Goal: Communication & Community: Ask a question

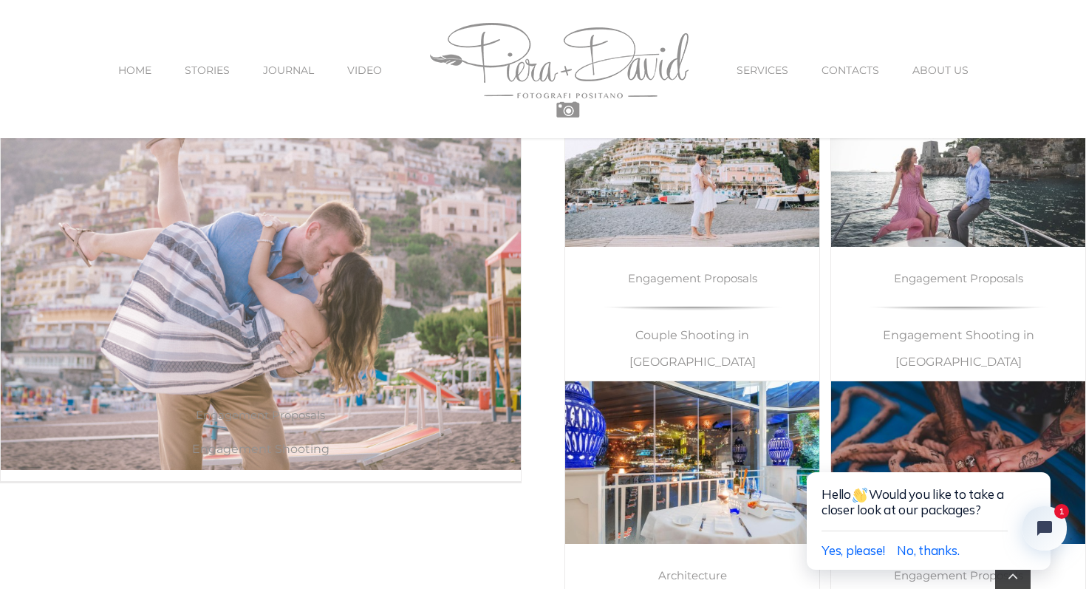
scroll to position [8101, 0]
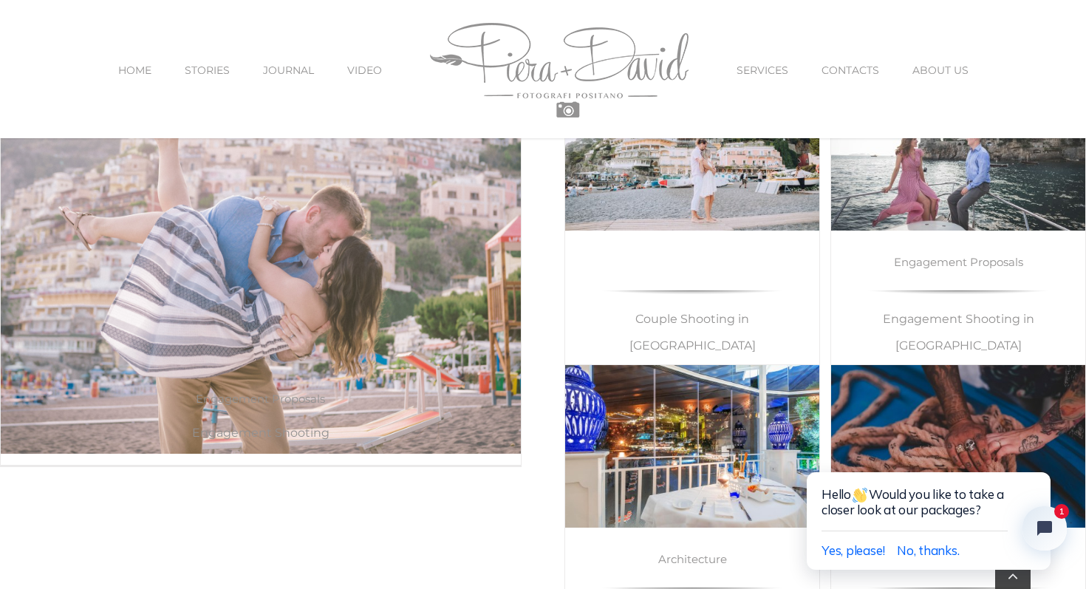
click at [695, 255] on link "Engagement Proposals" at bounding box center [692, 262] width 129 height 14
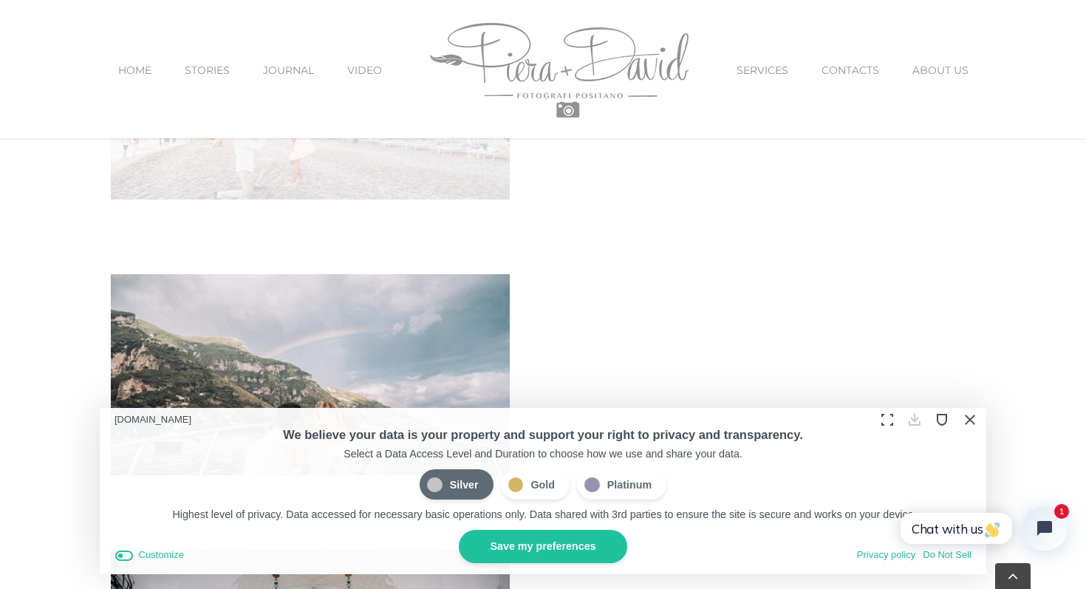
scroll to position [219, 0]
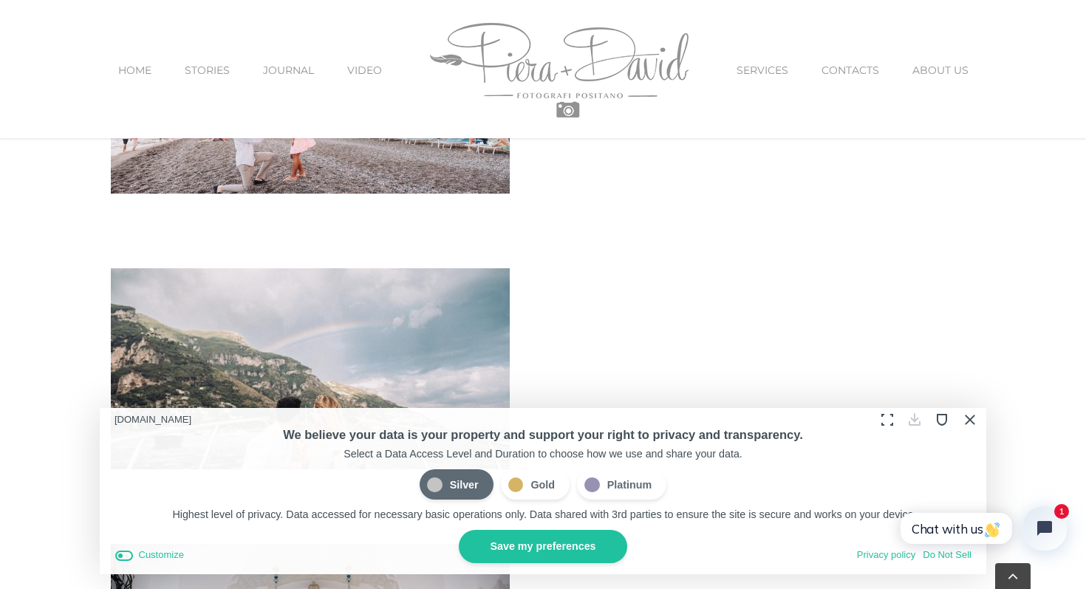
click at [979, 423] on div at bounding box center [928, 419] width 109 height 23
click at [975, 423] on button "Close Cookie Compliance" at bounding box center [969, 419] width 23 height 23
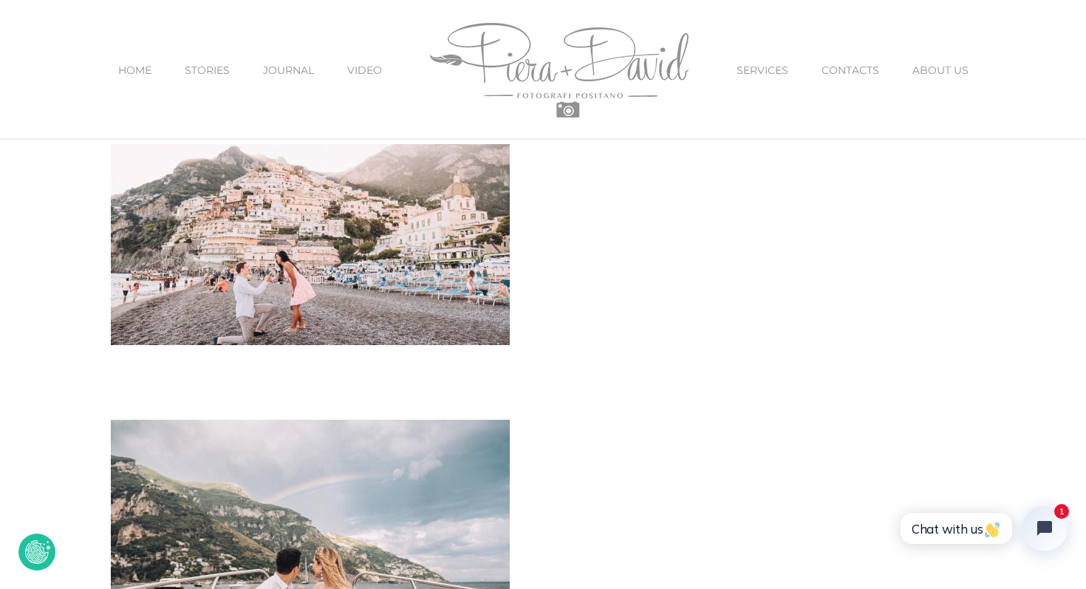
scroll to position [0, 0]
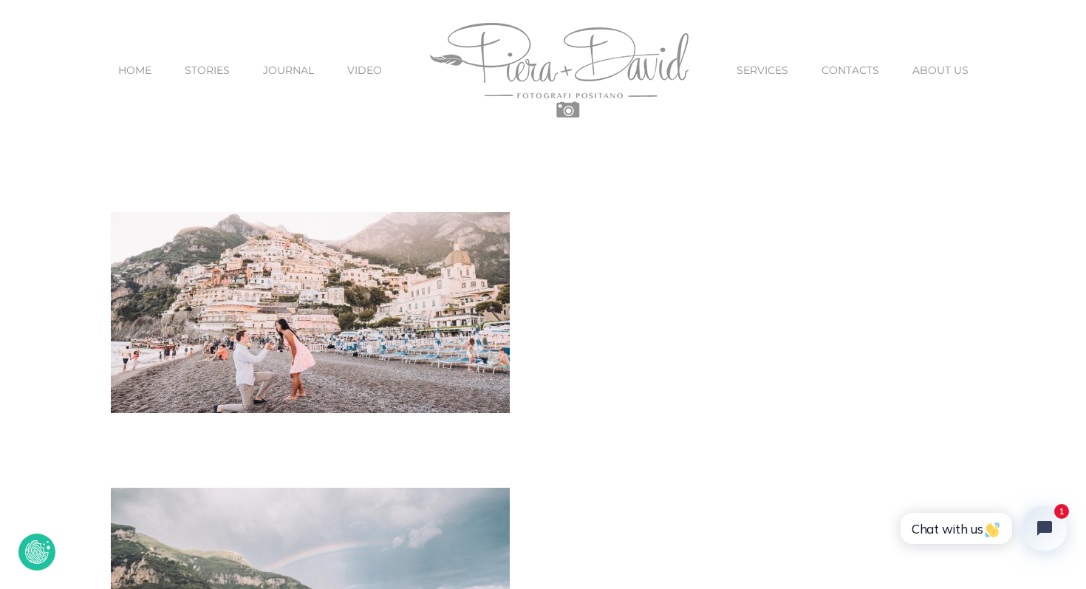
click at [768, 73] on span "SERVICES" at bounding box center [763, 70] width 52 height 10
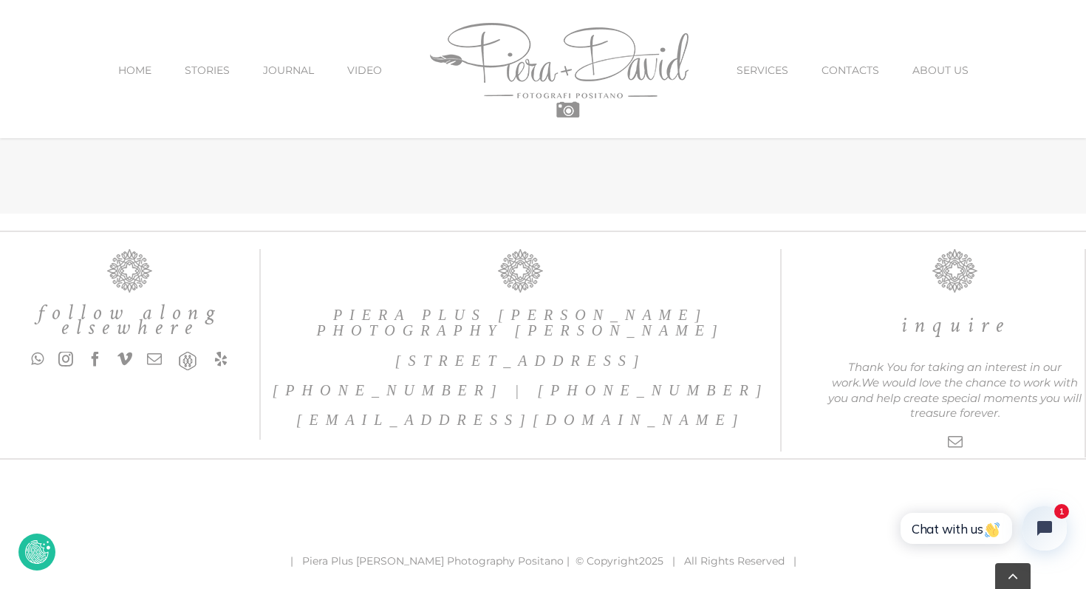
scroll to position [4786, 0]
click at [959, 68] on span "ABOUT US" at bounding box center [940, 70] width 56 height 10
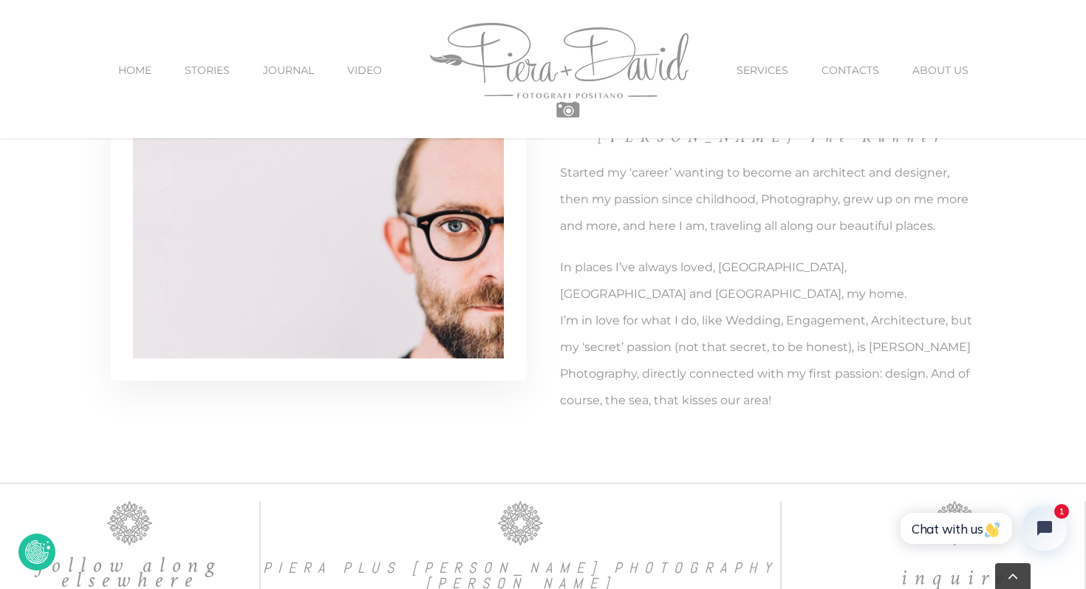
scroll to position [3053, 0]
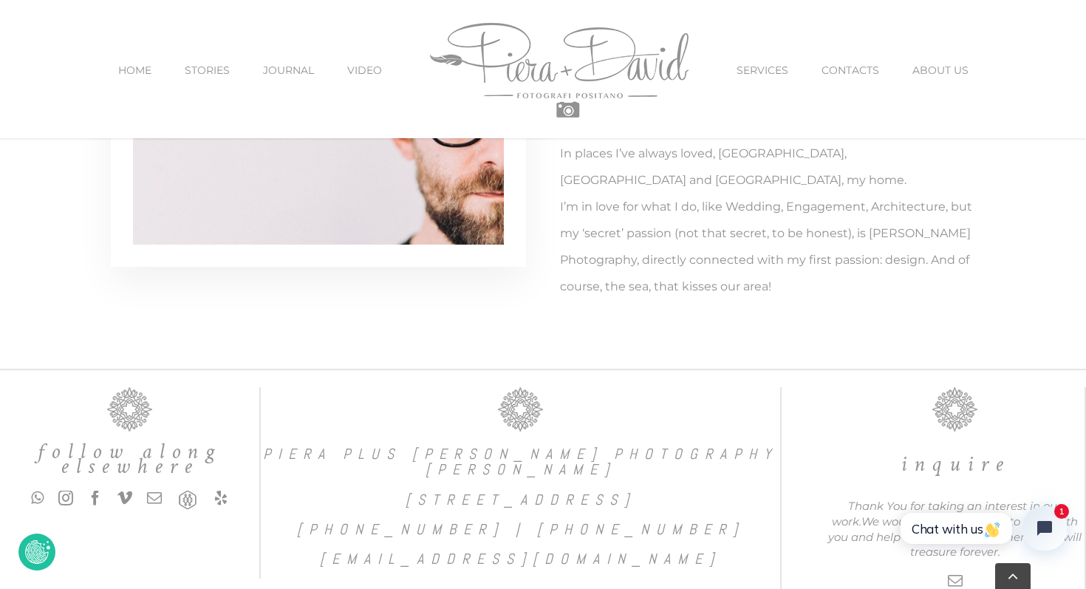
click at [860, 72] on span "CONTACTS" at bounding box center [851, 70] width 58 height 10
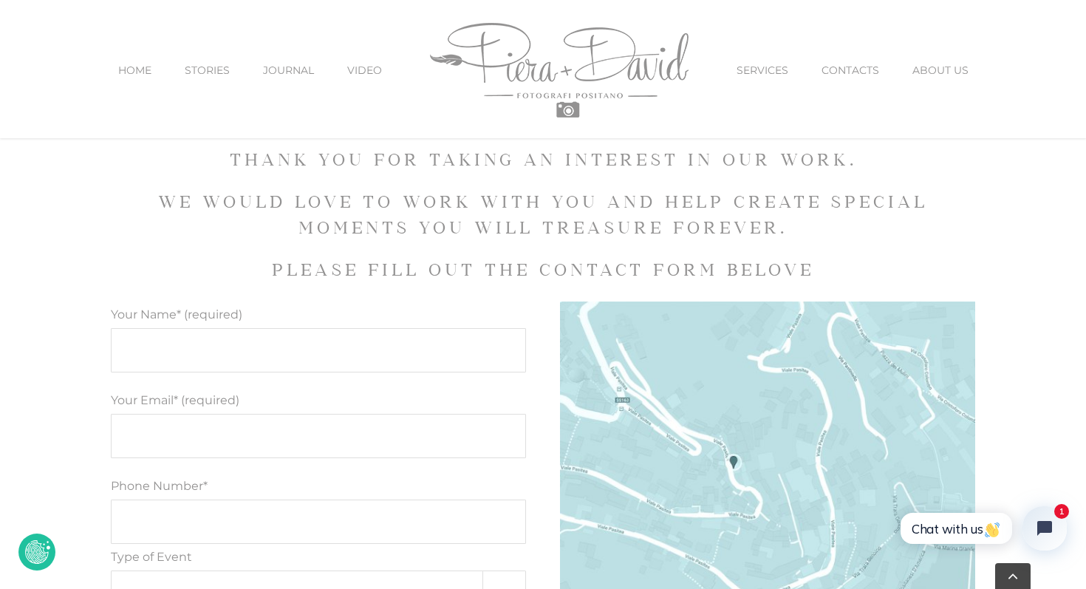
scroll to position [610, 0]
click at [417, 355] on input "Your Name* (required)" at bounding box center [318, 348] width 415 height 44
type input "Marc Jusi"
click at [231, 437] on input "Your Email* (required)" at bounding box center [318, 434] width 415 height 44
type input "marcjusi0422@gmail.com"
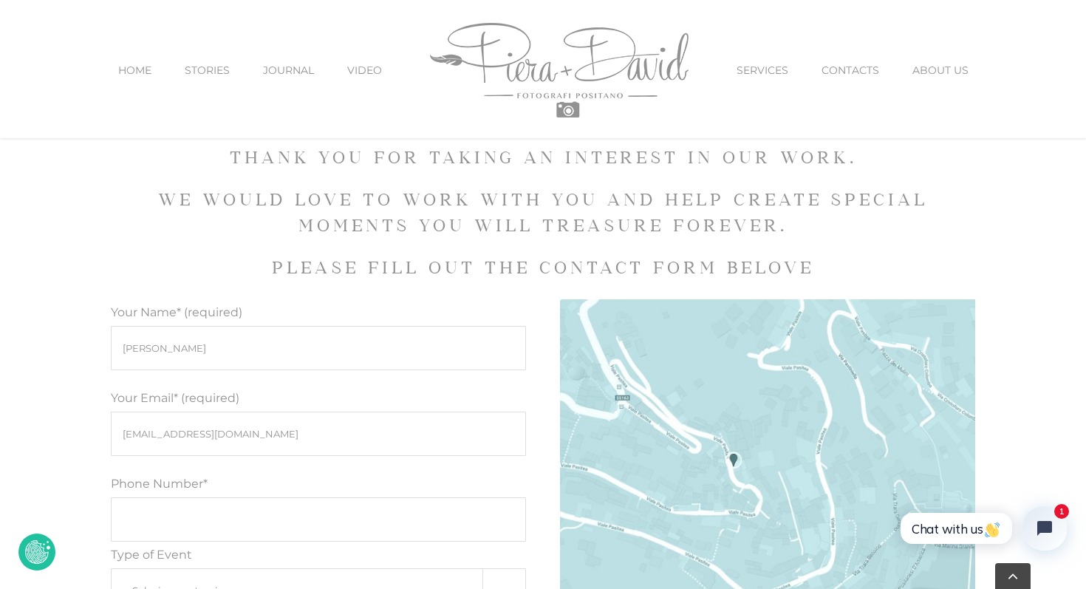
click at [231, 508] on input "Phone Number*" at bounding box center [318, 519] width 415 height 44
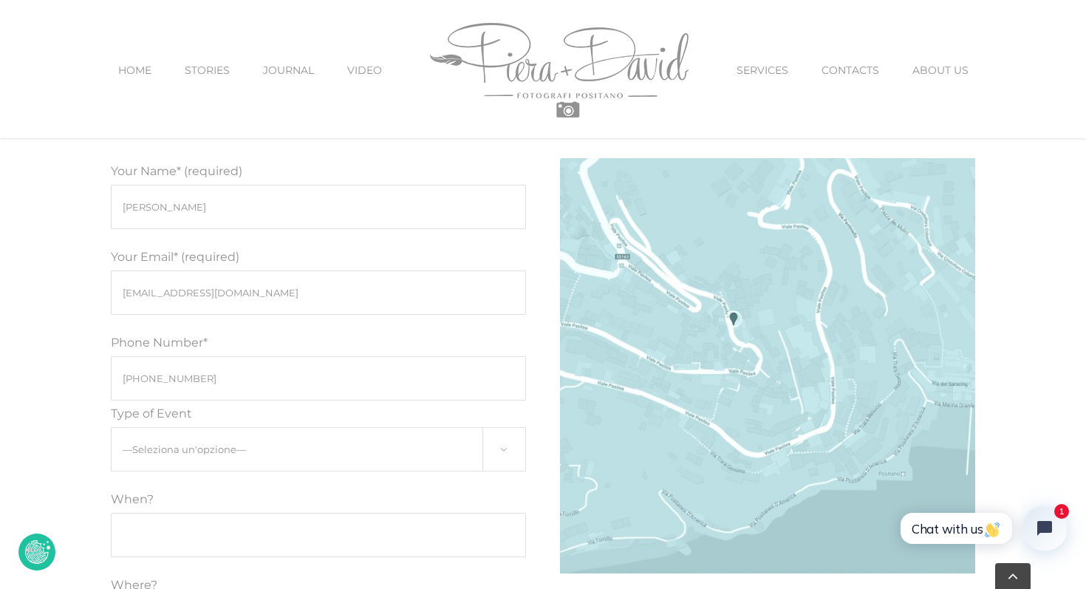
scroll to position [777, 0]
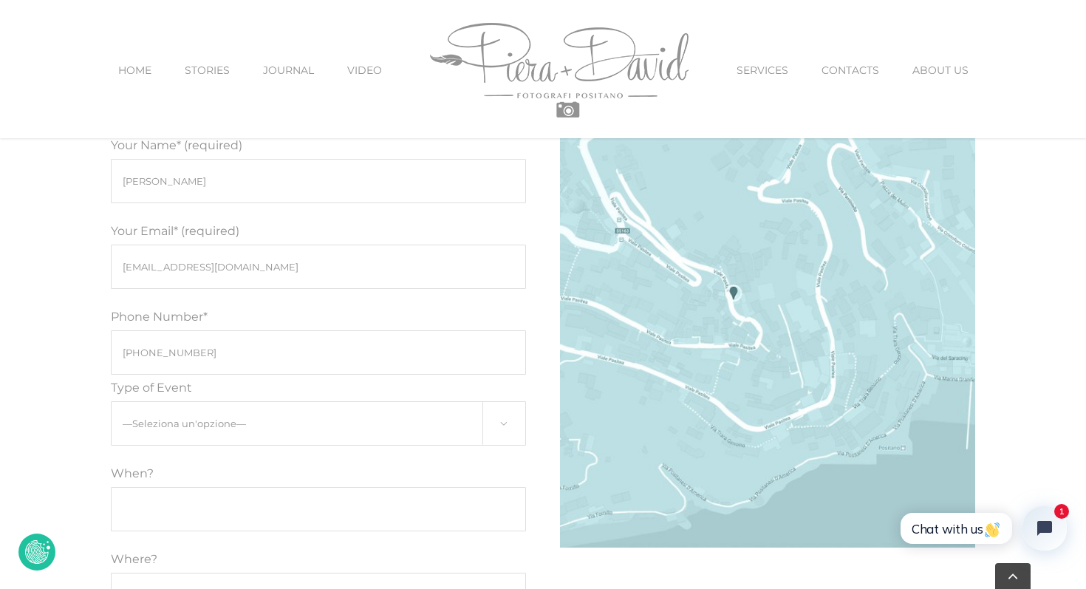
type input "+18453925493"
click at [225, 418] on select "—Seleziona un'opzione— Engagement Proposal Wedding Maternity Children" at bounding box center [318, 423] width 415 height 44
select select "Engagement"
click at [194, 497] on input "Modulo di contatto" at bounding box center [318, 509] width 415 height 44
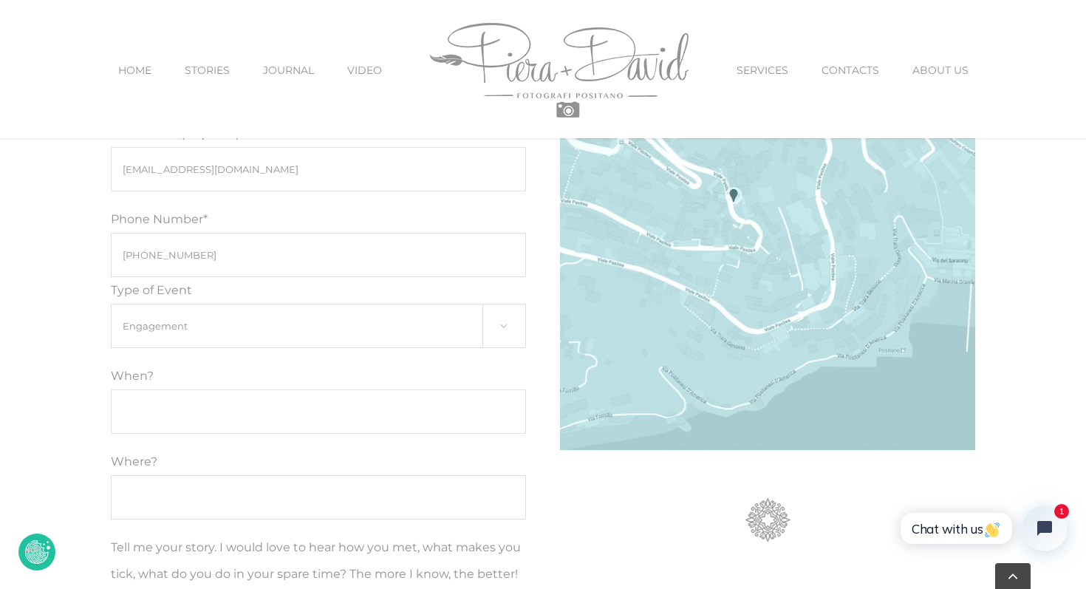
scroll to position [876, 0]
type input "A"
type input "September 12th at 12:30-13:30"
click at [250, 482] on input "Where?" at bounding box center [318, 496] width 415 height 44
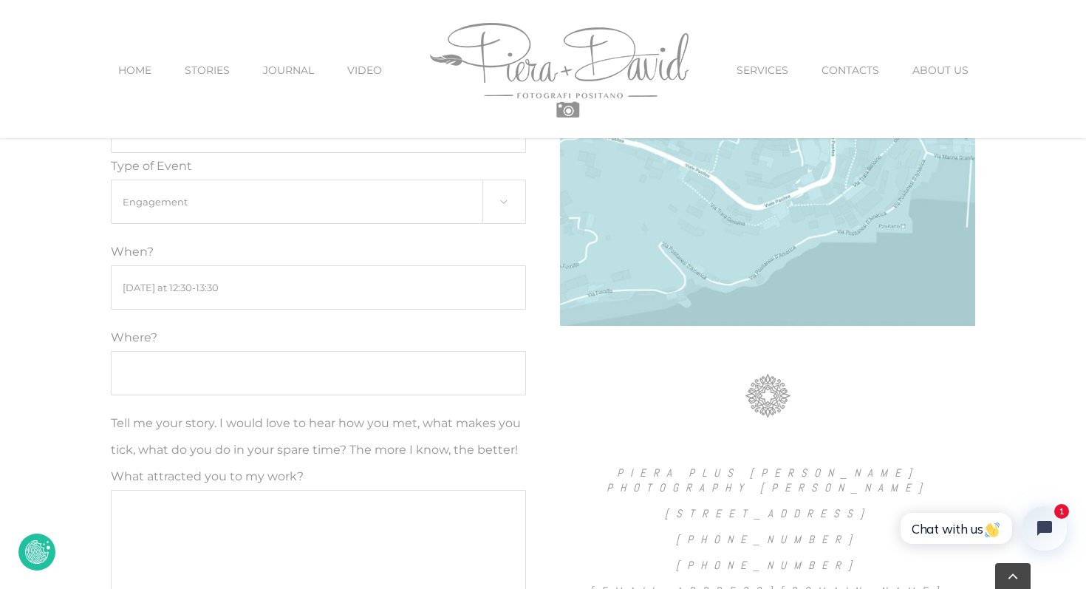
scroll to position [946, 0]
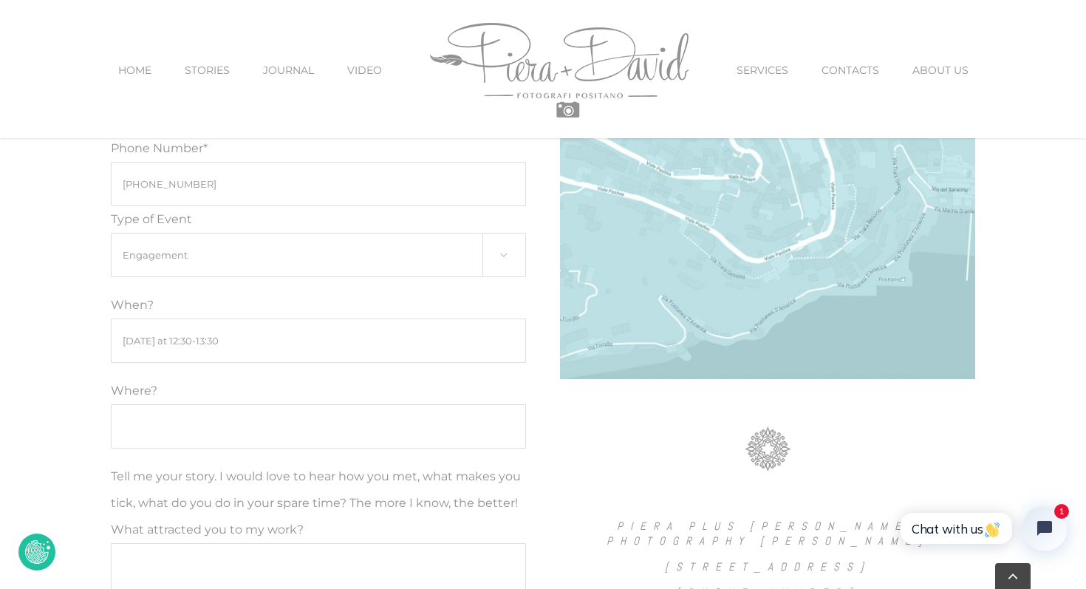
click at [184, 423] on input "Where?" at bounding box center [318, 426] width 415 height 44
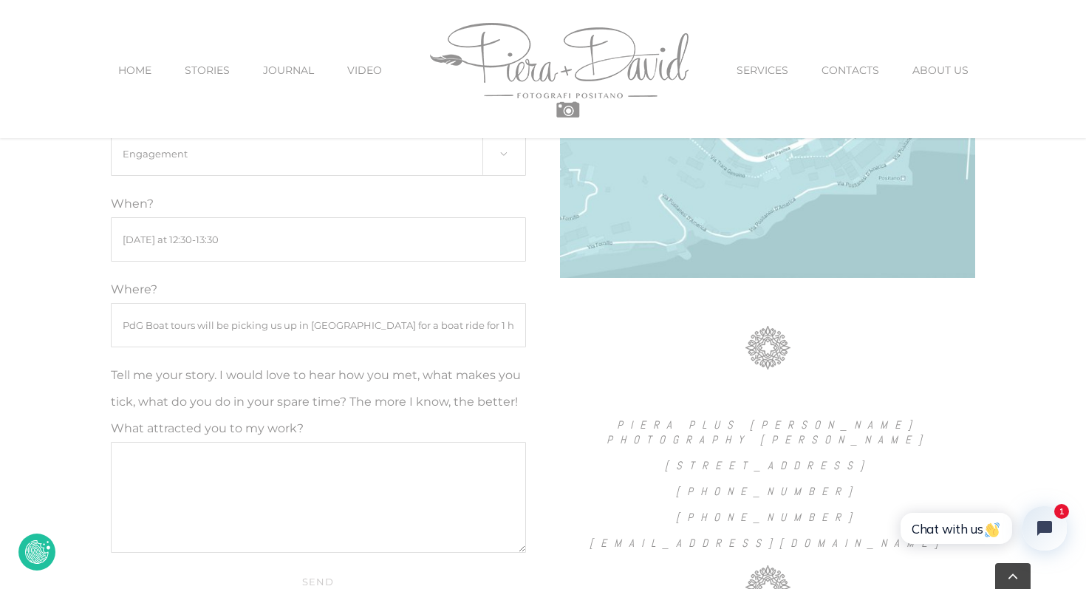
scroll to position [1105, 0]
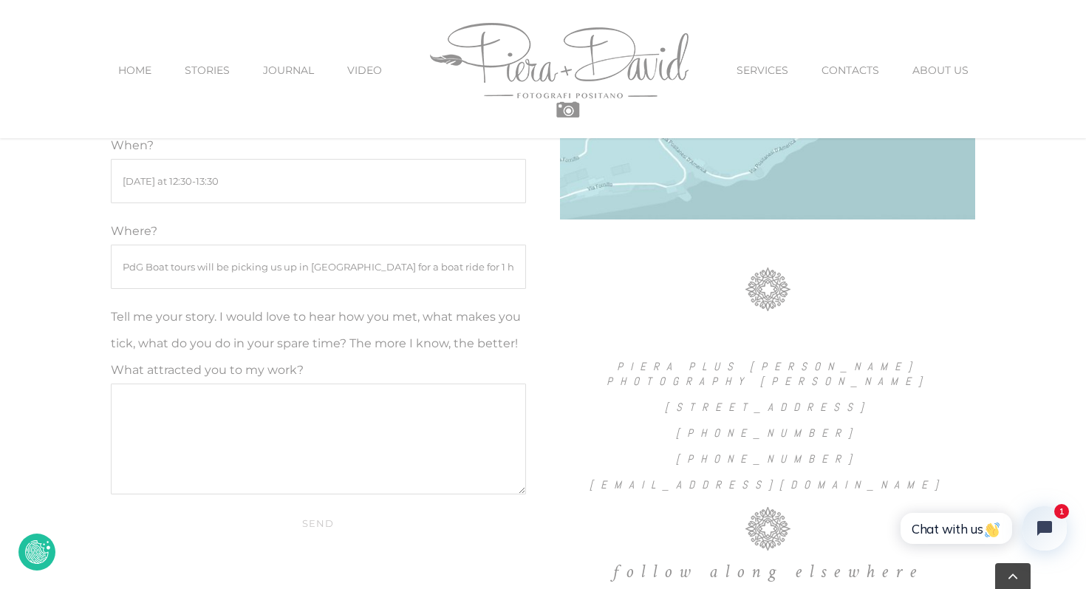
type input "PdG Boat tours will be picking us up in Positano for a boat ride for 1 hour"
click at [160, 423] on textarea "Tell me your story. I would love to hear how you met, what makes you tick, what…" at bounding box center [318, 438] width 415 height 111
type textarea "G"
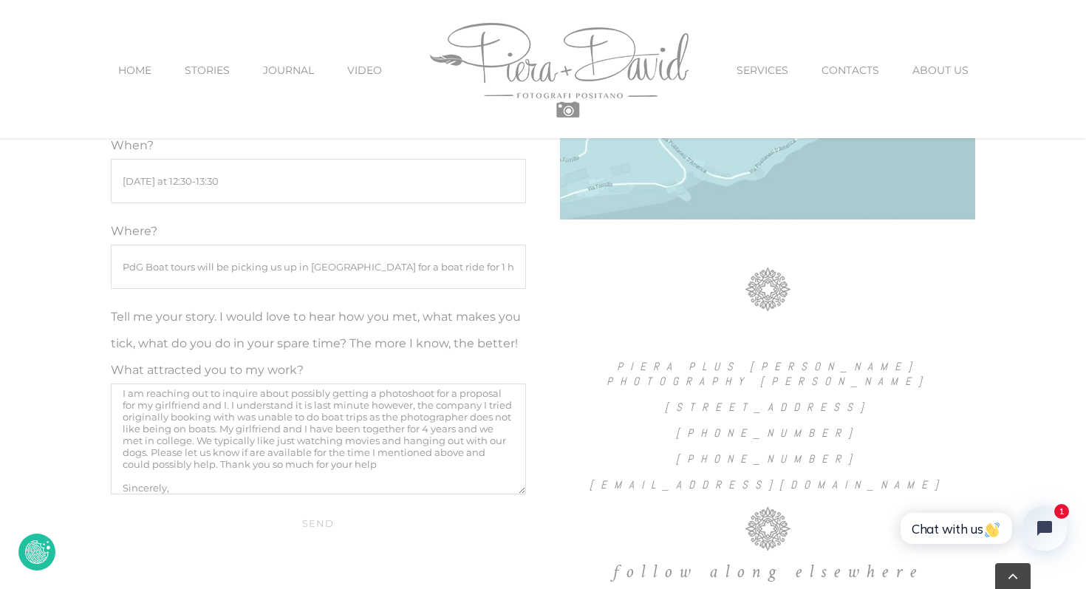
scroll to position [38, 0]
type textarea "Hello, I am reaching out to inquire about possibly getting a photoshoot for a p…"
click at [327, 530] on input "Send" at bounding box center [318, 523] width 415 height 28
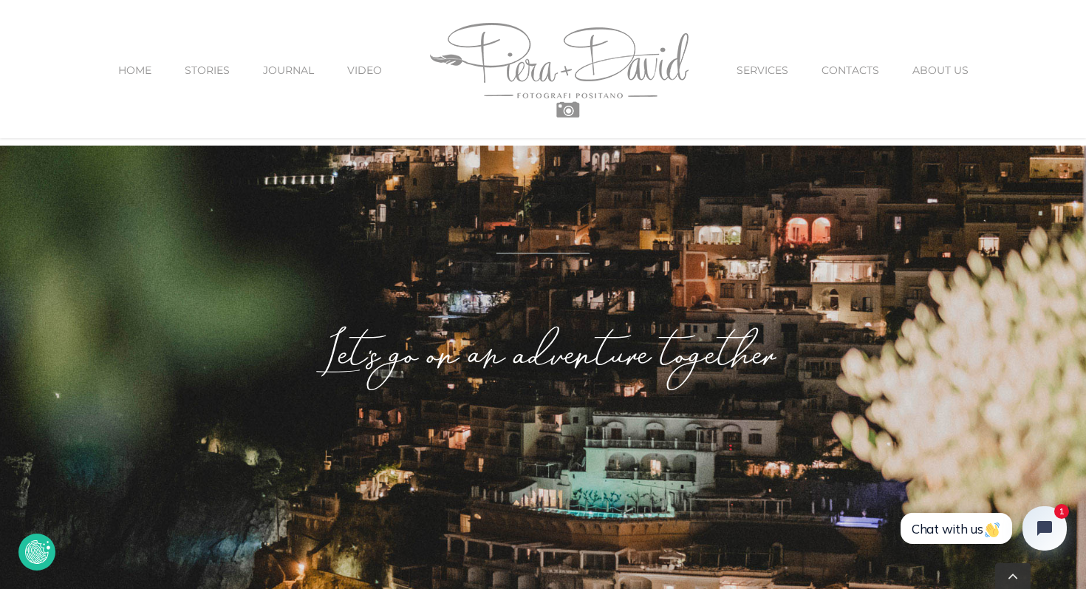
scroll to position [0, 0]
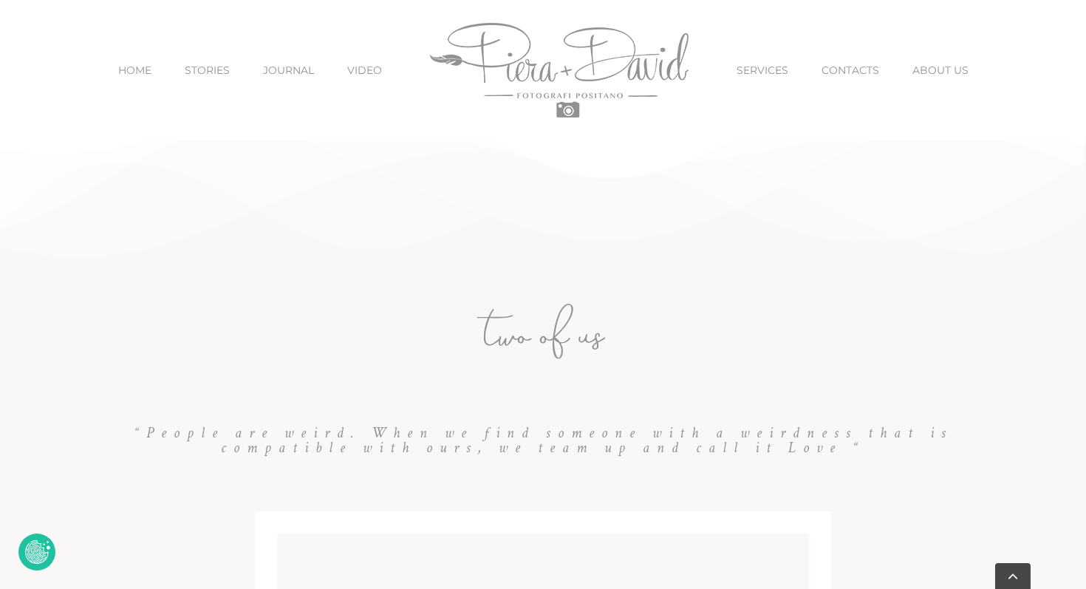
scroll to position [2915, 0]
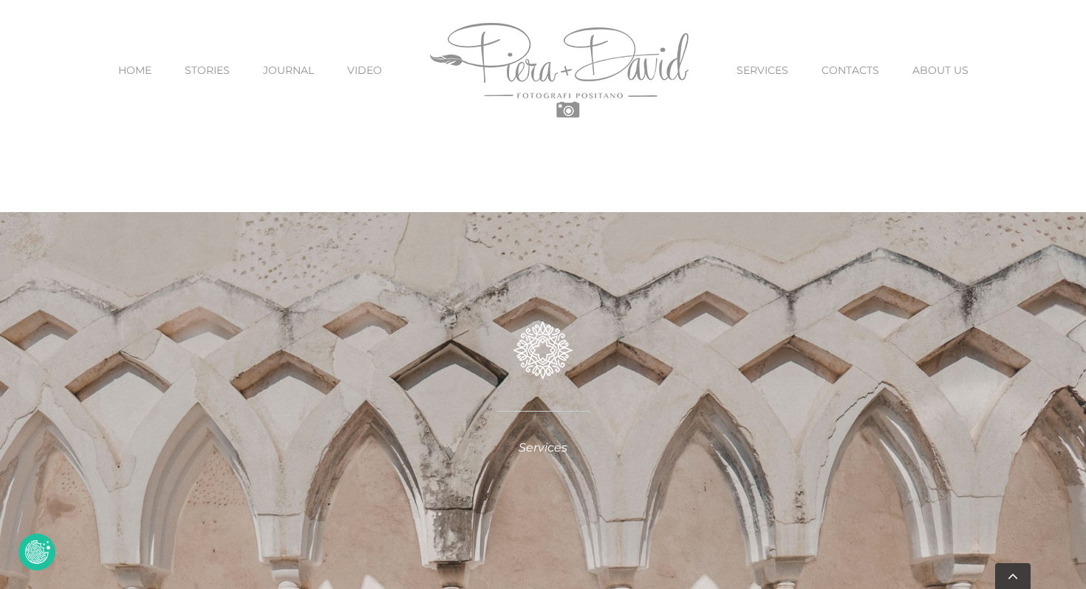
scroll to position [3488, 0]
